Goal: Information Seeking & Learning: Learn about a topic

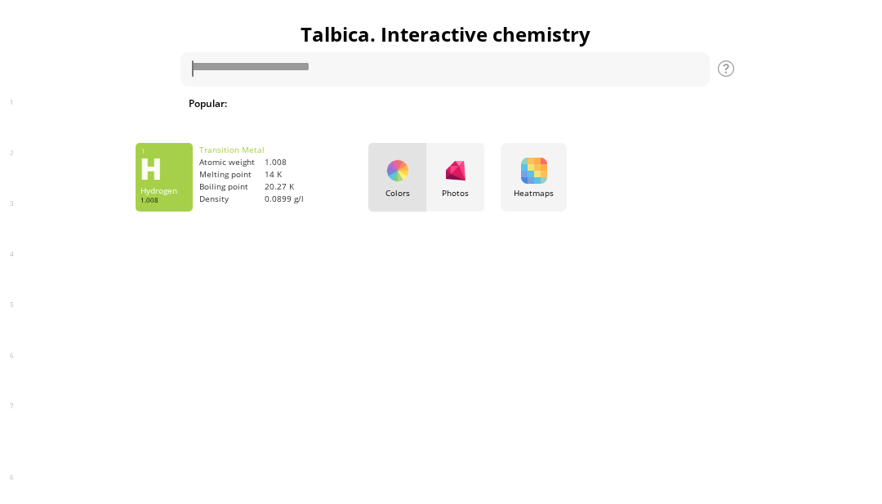
click at [465, 167] on div "35 Br Bromine 79.904 56 Ba Barium 137.327" at bounding box center [441, 252] width 882 height 504
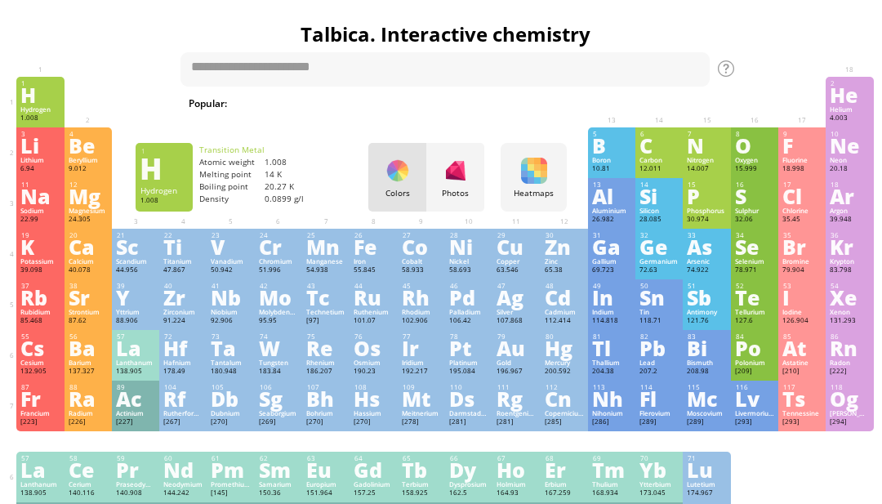
click at [462, 190] on div "Photos" at bounding box center [455, 193] width 58 height 11
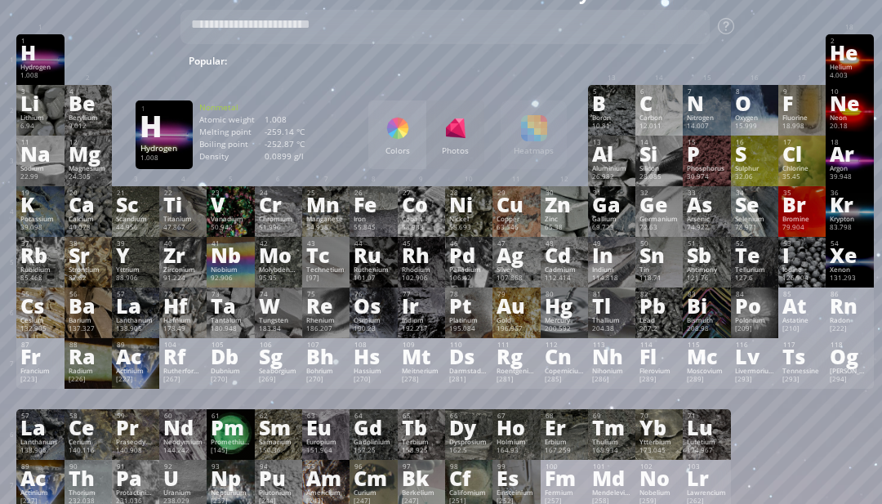
scroll to position [42, 0]
click at [38, 506] on div "[227]" at bounding box center [39, 501] width 39 height 10
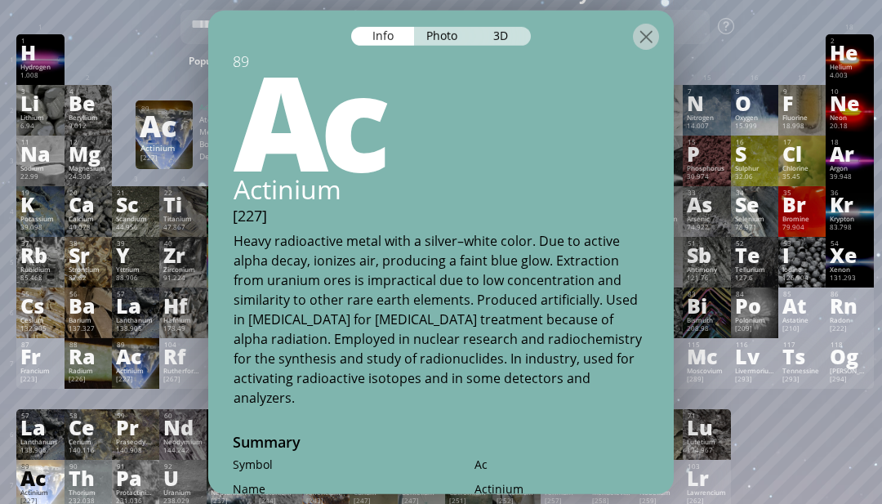
click at [509, 45] on div "3D" at bounding box center [501, 35] width 59 height 19
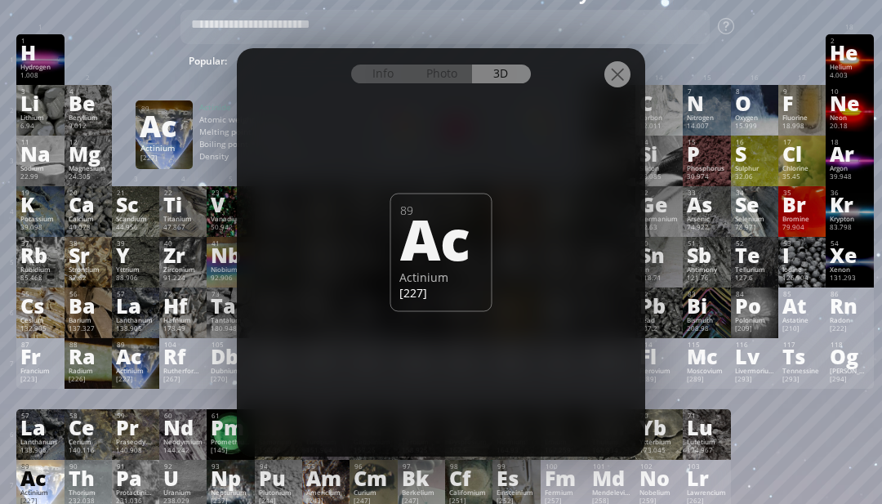
click at [51, 506] on div "[227]" at bounding box center [39, 501] width 39 height 10
click at [607, 87] on div at bounding box center [617, 74] width 26 height 26
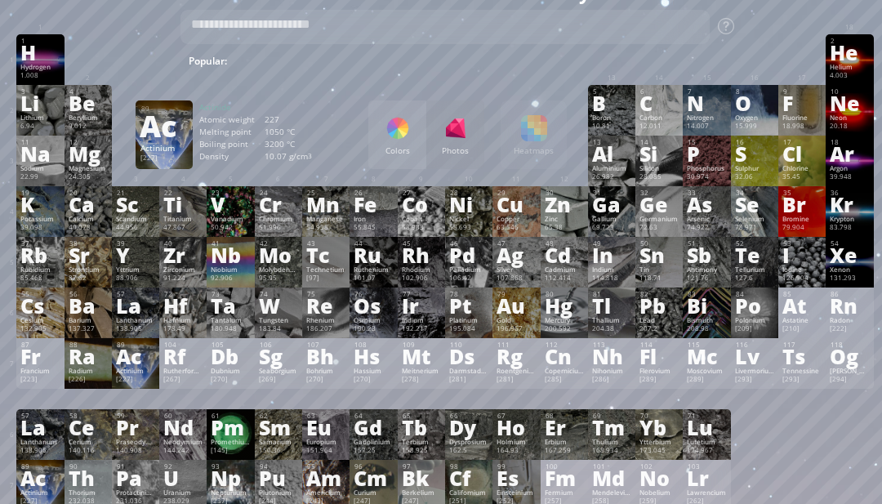
click at [176, 144] on div "89 Ac Actinium [227]" at bounding box center [164, 134] width 57 height 69
click at [330, 115] on div "3 [PERSON_NAME] 6.94 −1, +1 −1, +1 180.54 °C 1342 °C 0.535 g/cm 3 [He]2s 1 4 Be…" at bounding box center [444, 110] width 856 height 51
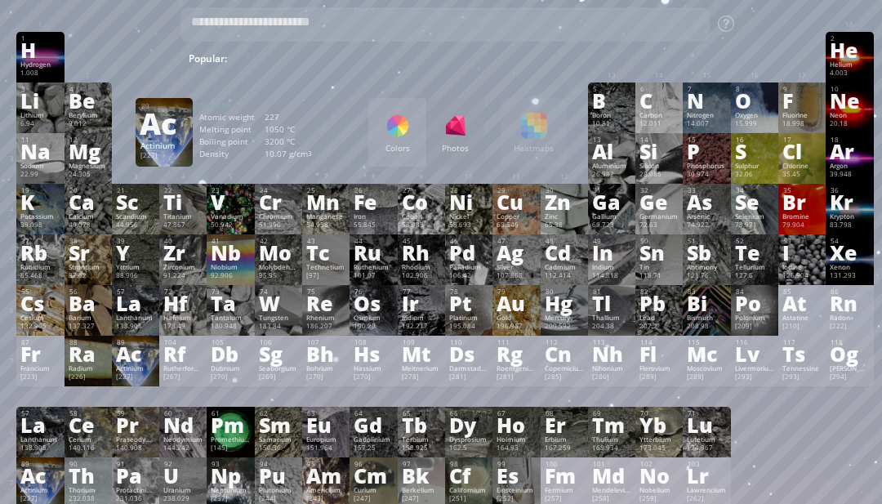
scroll to position [46, 0]
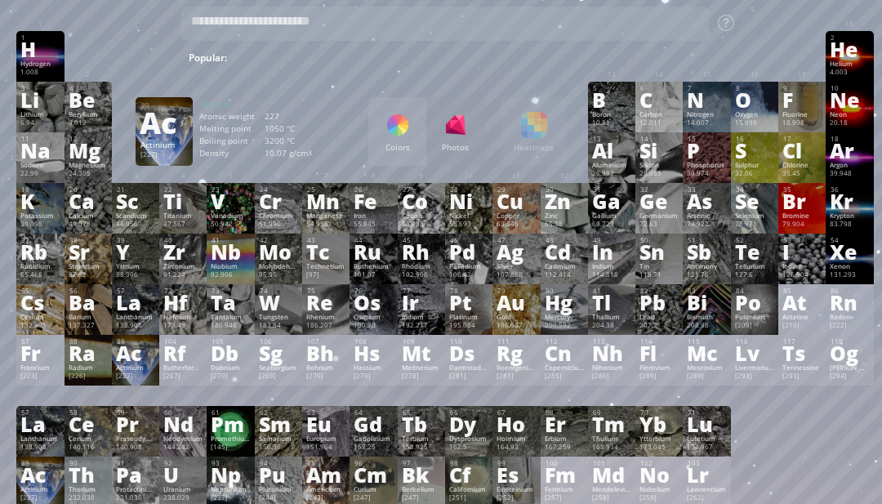
click at [236, 270] on div "Niobium" at bounding box center [230, 266] width 39 height 8
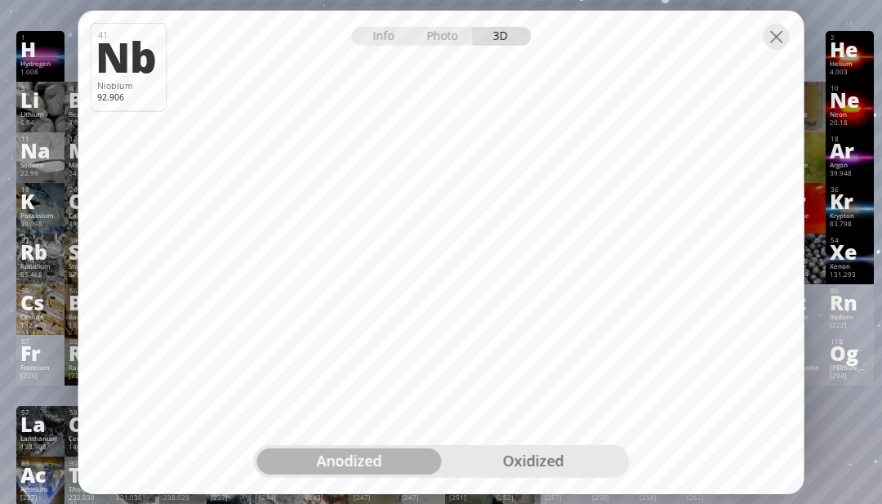
click at [553, 474] on div "oxidized" at bounding box center [533, 461] width 184 height 26
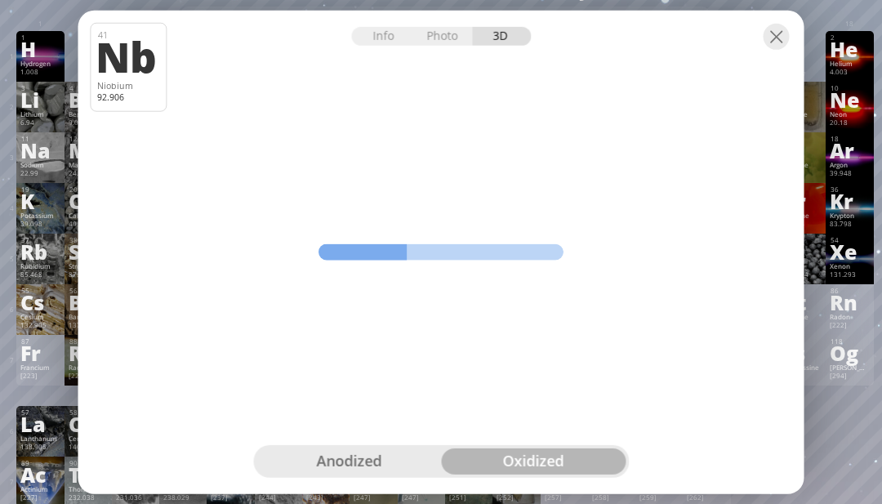
click at [585, 474] on div "oxidized" at bounding box center [533, 461] width 184 height 26
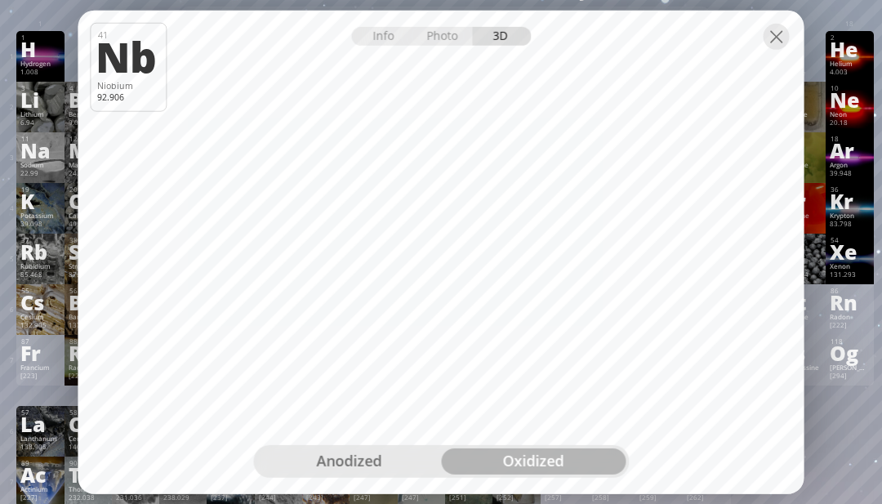
click at [769, 49] on div at bounding box center [776, 36] width 26 height 26
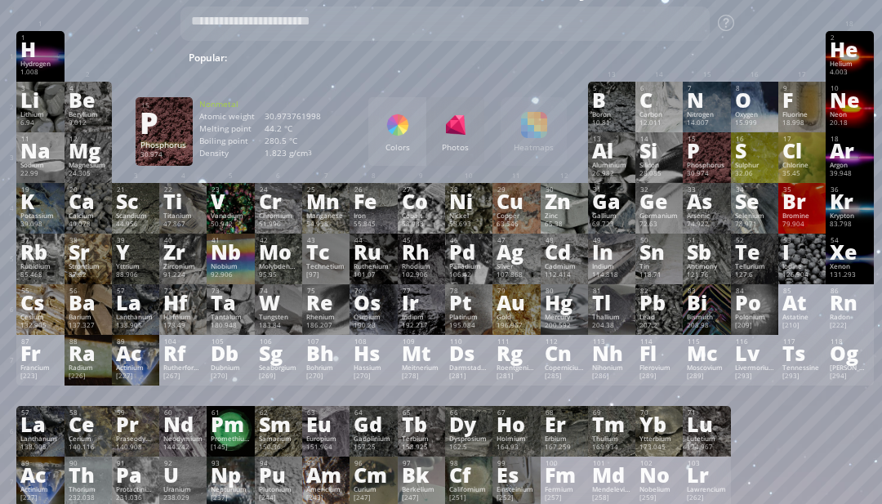
click at [694, 158] on div "P" at bounding box center [706, 150] width 39 height 18
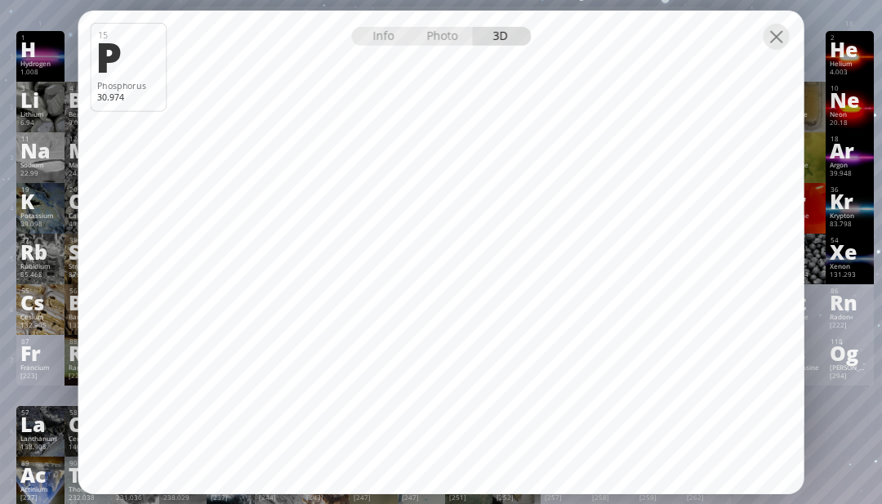
click at [784, 49] on div at bounding box center [776, 36] width 26 height 26
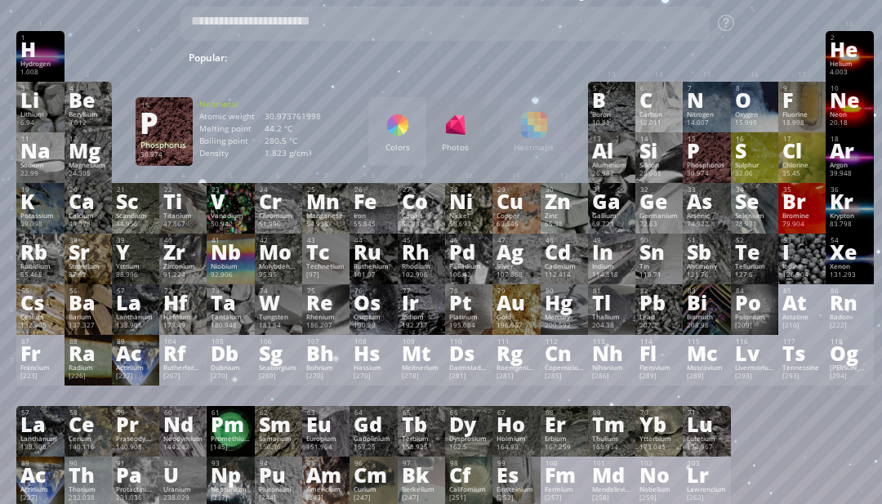
click at [691, 321] on div "Bismuth" at bounding box center [706, 317] width 39 height 8
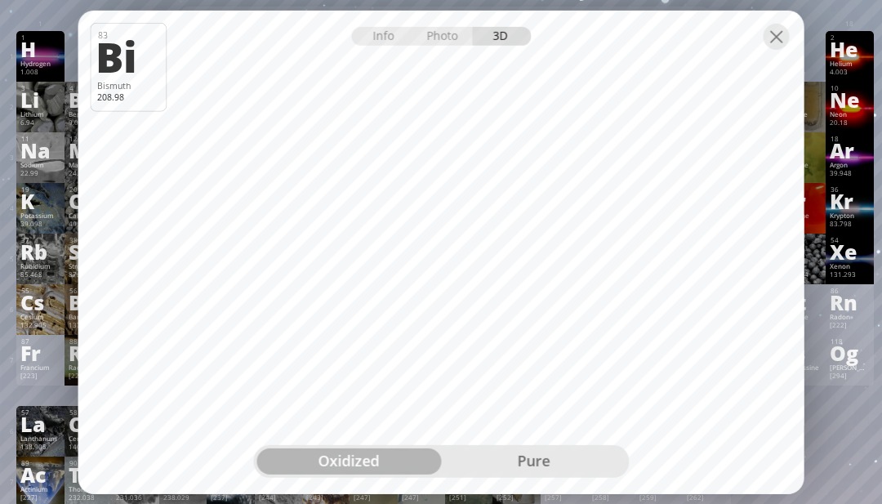
click at [558, 474] on div "pure" at bounding box center [533, 461] width 184 height 26
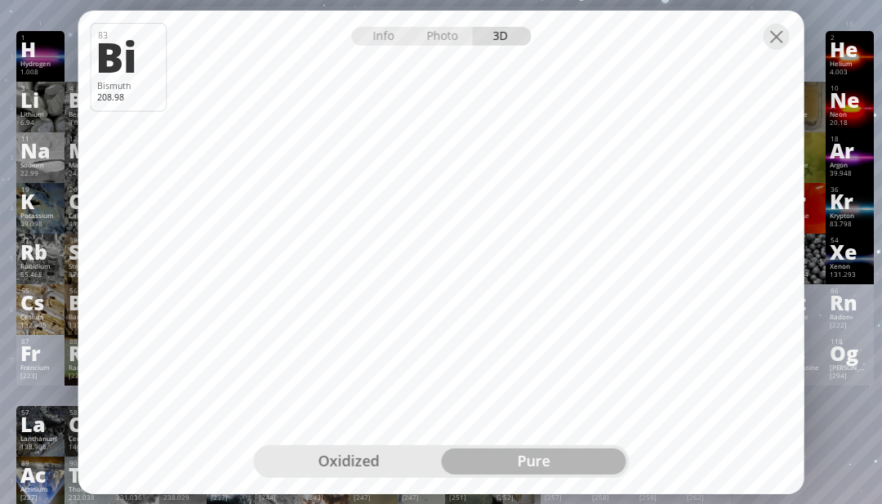
click at [768, 49] on div at bounding box center [776, 36] width 26 height 26
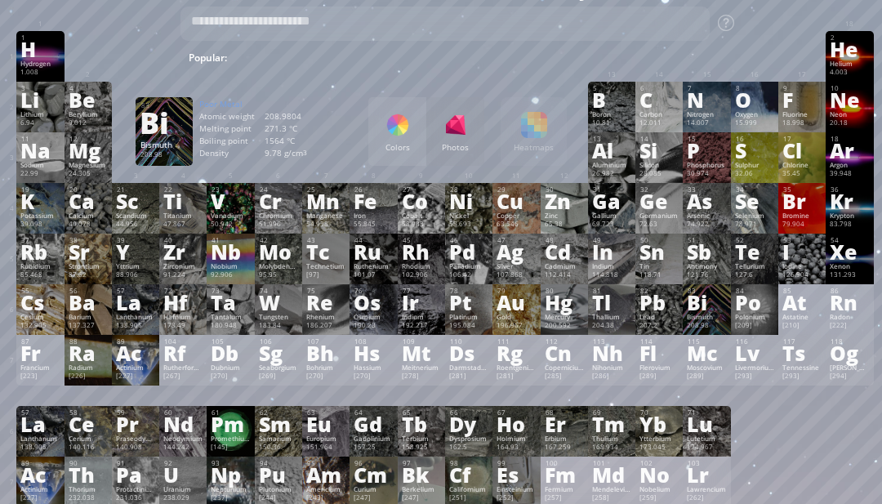
click at [607, 220] on div "Gallium" at bounding box center [611, 215] width 39 height 8
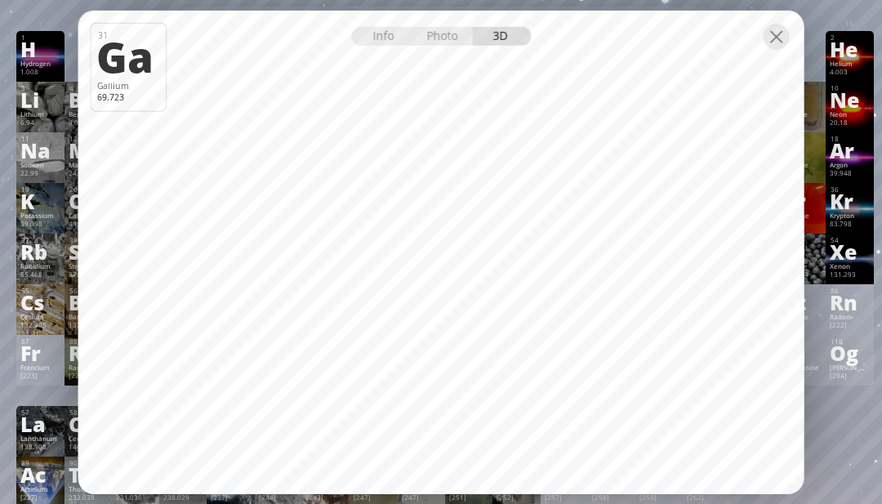
click at [779, 49] on div at bounding box center [776, 36] width 26 height 26
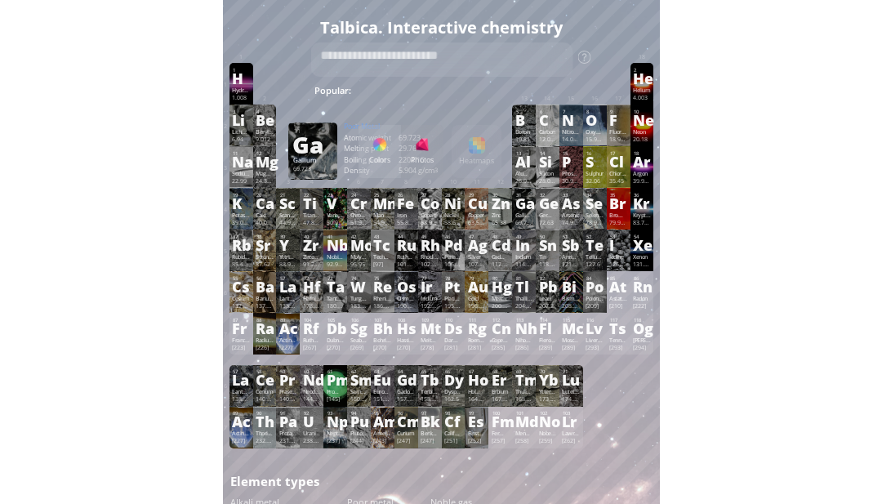
scroll to position [93, 0]
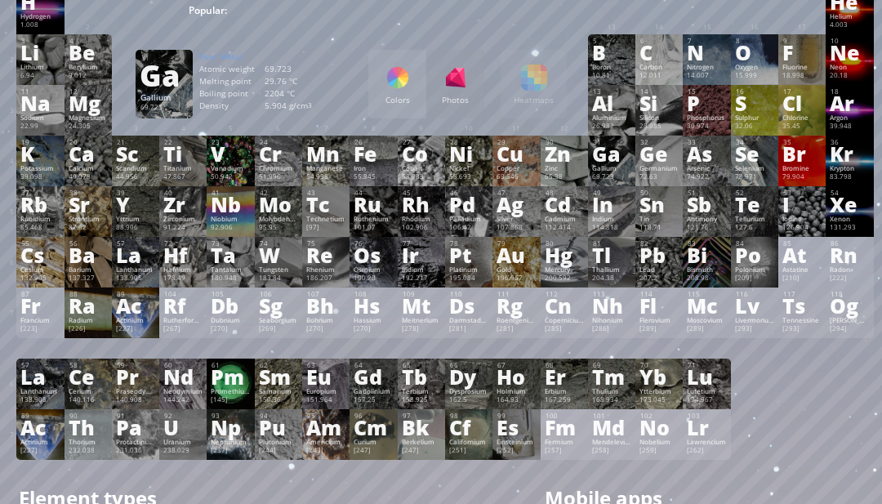
click at [838, 459] on div "1 H Hydrogen 1.008 −1, +1 −1, +1 -259.14 °C -252.87 °C 0.0899 g/l 1s 1 2 He Hel…" at bounding box center [444, 222] width 856 height 476
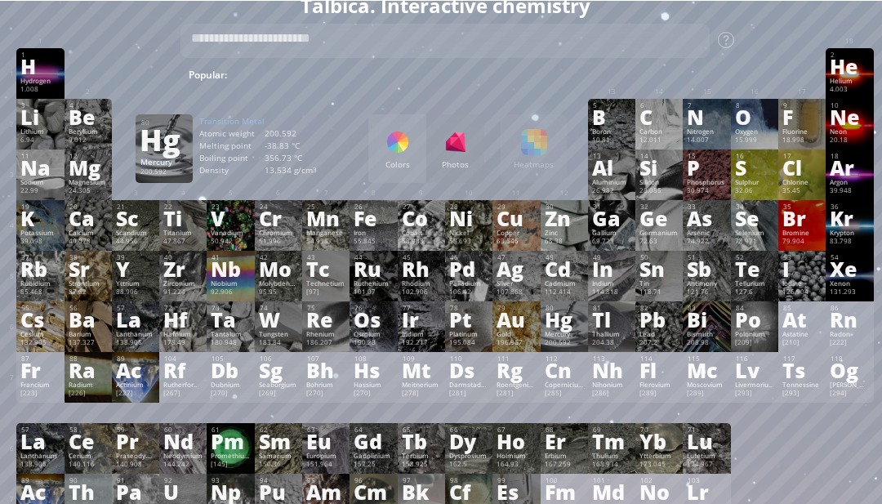
scroll to position [29, 0]
click at [580, 338] on div "Mercury" at bounding box center [563, 334] width 39 height 8
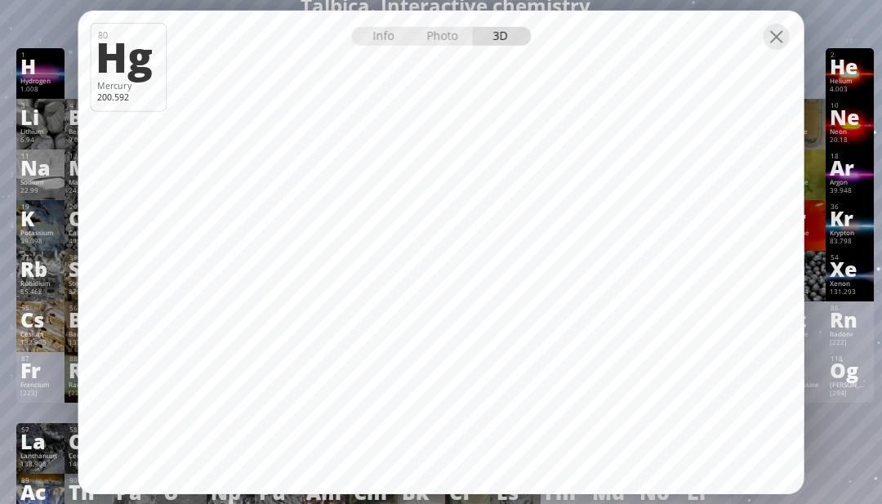
click at [771, 49] on div at bounding box center [776, 36] width 26 height 26
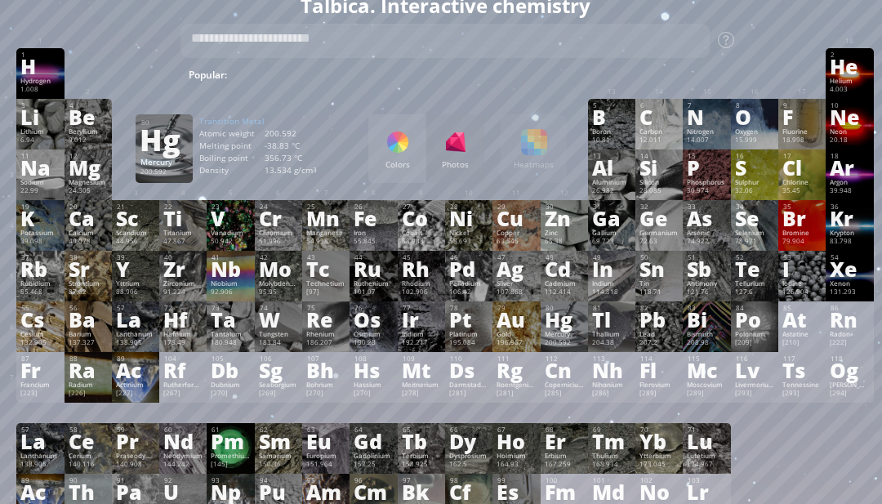
click at [567, 328] on div "Hg" at bounding box center [563, 319] width 39 height 18
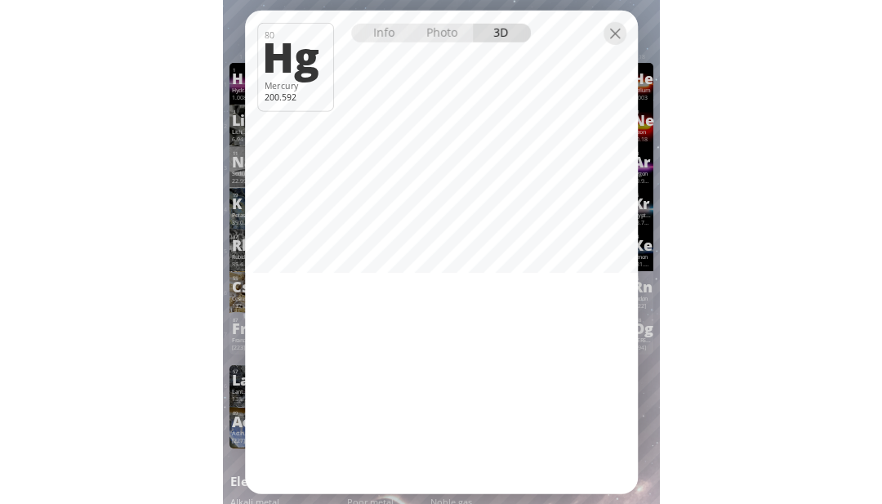
scroll to position [37, 0]
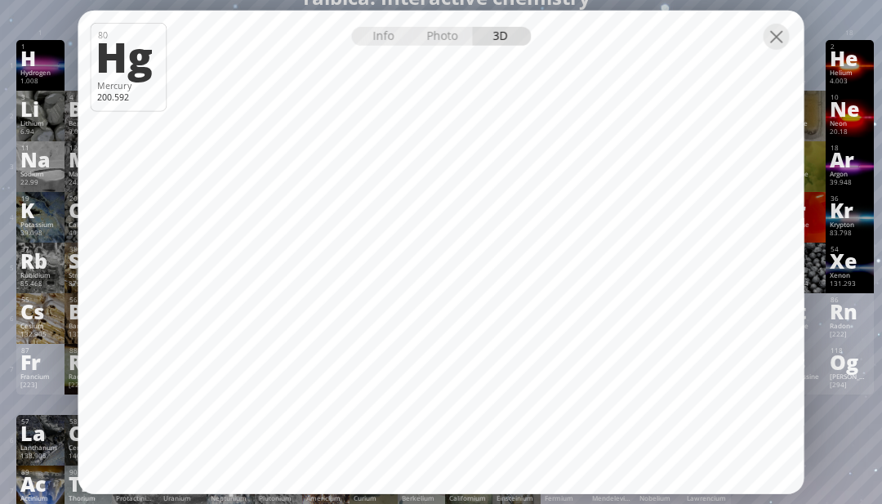
click at [776, 49] on div at bounding box center [776, 36] width 26 height 26
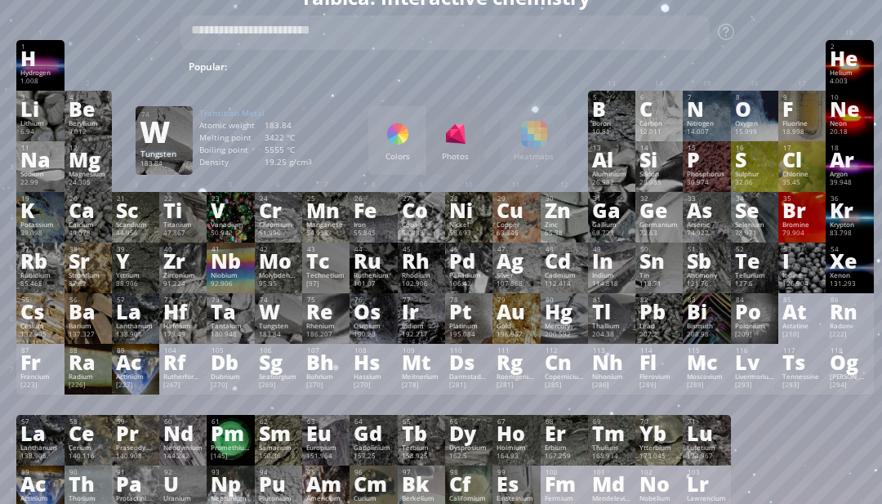
click at [269, 344] on div "74 W Tungsten 183.84 −4, −2, −1, 0, +1, +2, +3, +4, +5, +6 −4, −2, −1, 0, +1, +…" at bounding box center [278, 318] width 47 height 51
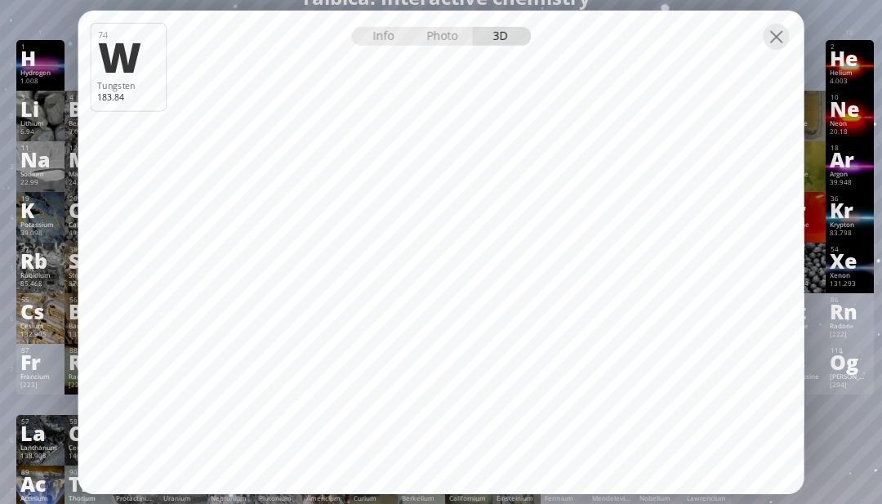
click at [772, 38] on div at bounding box center [441, 24] width 726 height 29
click at [780, 49] on div at bounding box center [776, 36] width 26 height 26
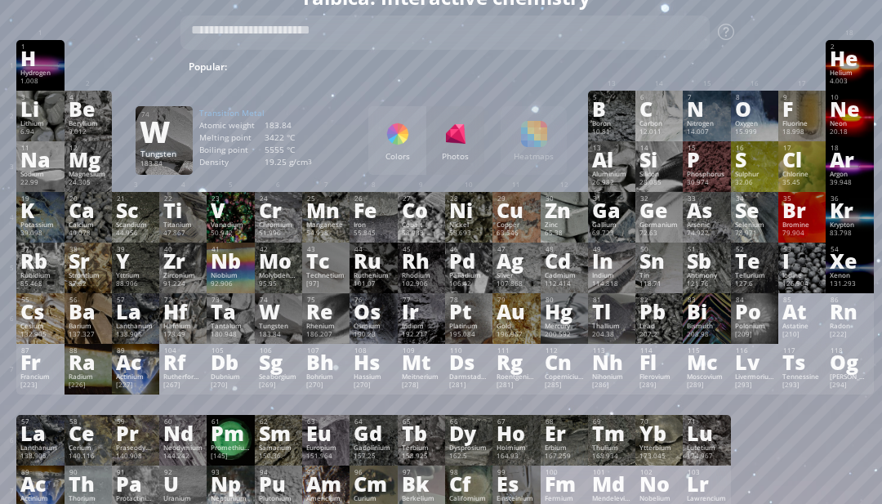
click at [535, 152] on div "Colors Photos Heatmaps Heatmaps Normal mode Melting point Boiling point Density…" at bounding box center [467, 140] width 198 height 69
click at [542, 156] on div "Colors Photos Heatmaps Heatmaps Normal mode Melting point Boiling point Density…" at bounding box center [467, 140] width 198 height 69
click at [548, 144] on div "Colors Photos Heatmaps Heatmaps Normal mode Melting point Boiling point Density…" at bounding box center [467, 140] width 198 height 69
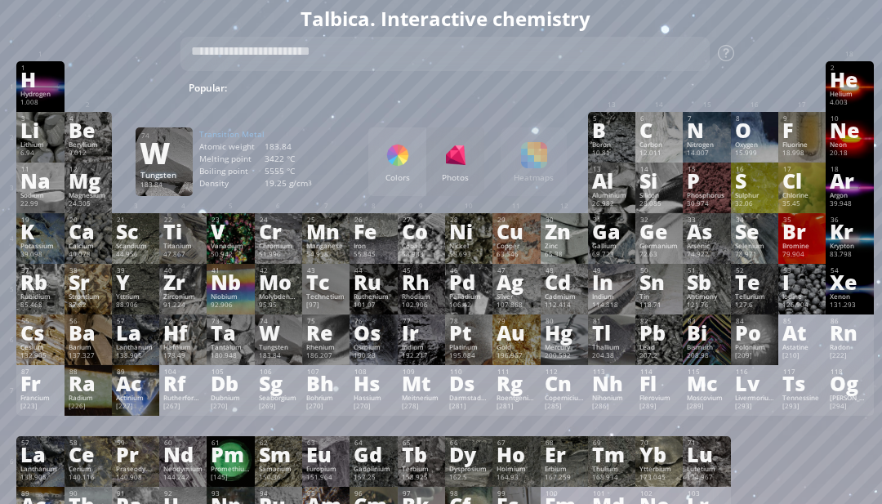
scroll to position [0, 0]
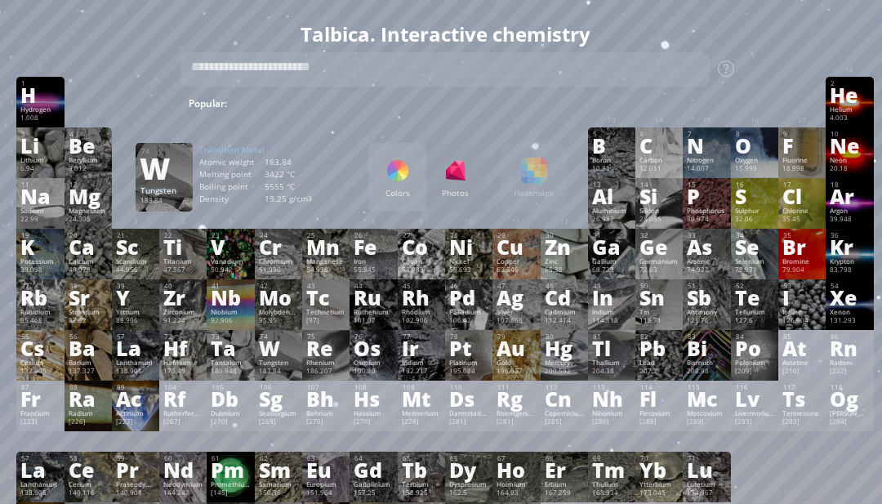
click at [550, 185] on div "Colors Photos Heatmaps Heatmaps Normal mode Melting point Boiling point Density…" at bounding box center [467, 177] width 198 height 69
click at [558, 214] on div "11 Na Sodium 22.99 −1, 0, +1 −1, 0, +1 97.72 °C 883 °C 0.968 g/cm 3 [Ne]3s 1 12…" at bounding box center [444, 203] width 856 height 51
click at [537, 179] on div "Colors Photos Heatmaps Heatmaps Normal mode Melting point Boiling point Density…" at bounding box center [467, 177] width 198 height 69
click at [386, 177] on div at bounding box center [397, 171] width 26 height 26
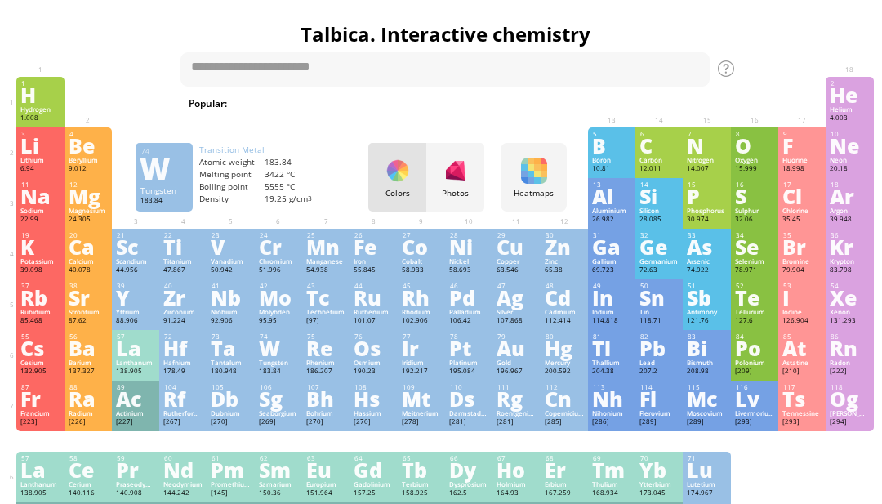
click at [537, 179] on div at bounding box center [534, 171] width 26 height 26
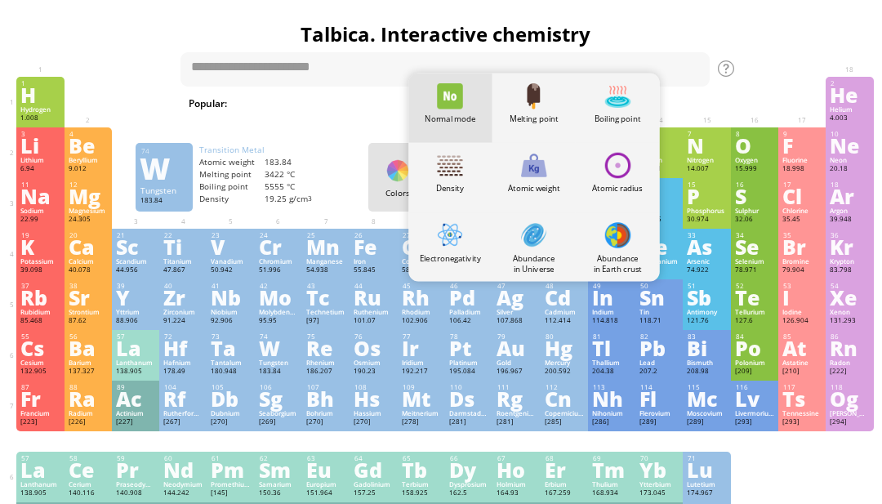
click at [136, 42] on h1 "Talbica. Interactive chemistry" at bounding box center [444, 34] width 865 height 28
